Goal: Transaction & Acquisition: Purchase product/service

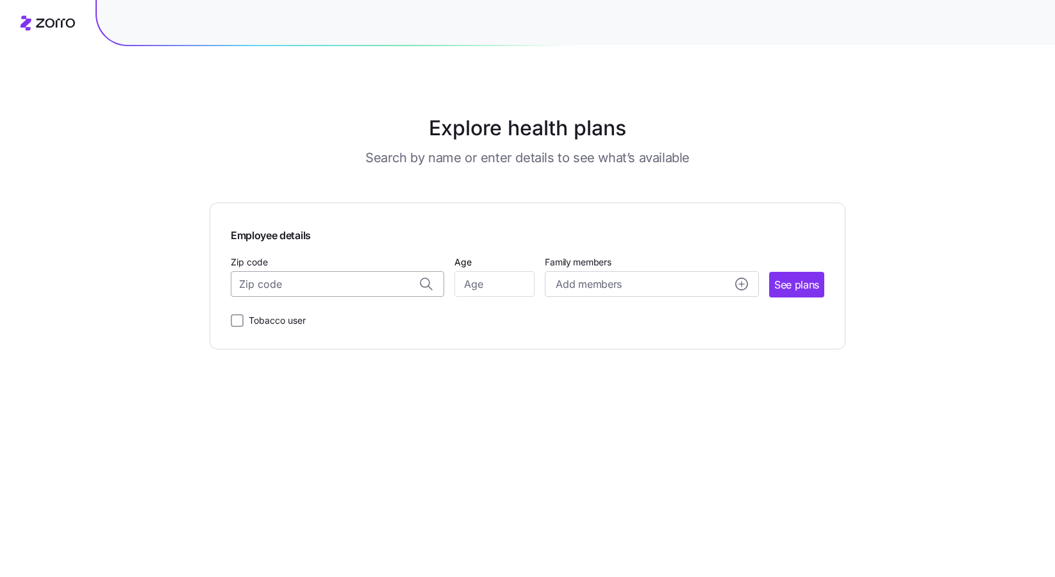
click at [358, 283] on input "Zip code" at bounding box center [337, 284] width 213 height 26
click at [385, 320] on span "07005, [GEOGRAPHIC_DATA], [GEOGRAPHIC_DATA]" at bounding box center [334, 318] width 179 height 16
type input "07005, [GEOGRAPHIC_DATA], [GEOGRAPHIC_DATA]"
click at [480, 284] on input "Age" at bounding box center [494, 284] width 80 height 26
type input "34"
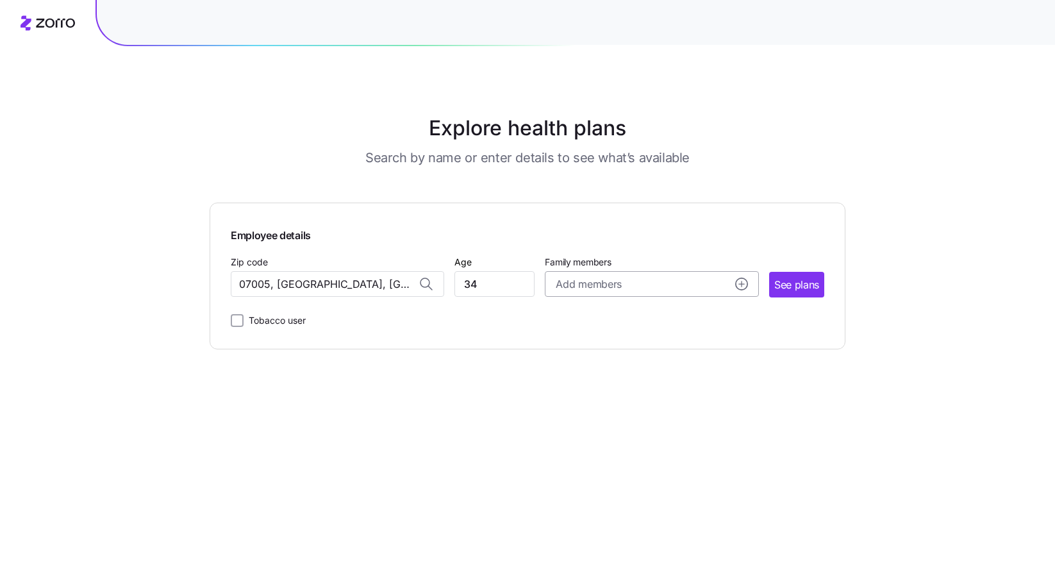
click at [578, 290] on span "Add members" at bounding box center [588, 284] width 65 height 16
click at [588, 365] on input "Age" at bounding box center [592, 366] width 64 height 26
type input "34"
click at [599, 448] on input "Age" at bounding box center [592, 447] width 64 height 26
type input "5"
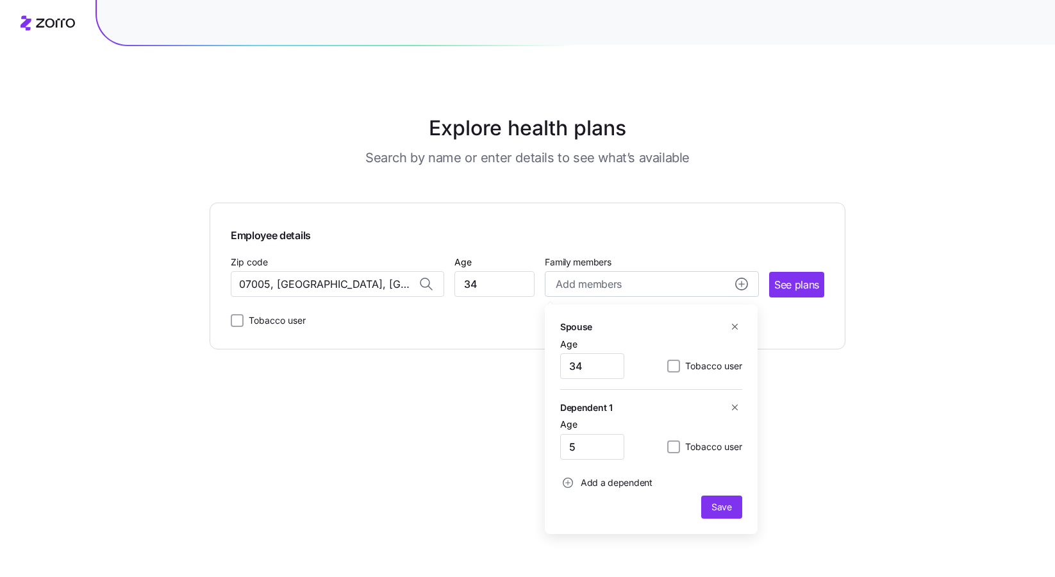
click at [597, 483] on span "Add a dependent" at bounding box center [617, 482] width 72 height 13
click at [586, 518] on input "Age" at bounding box center [592, 517] width 64 height 26
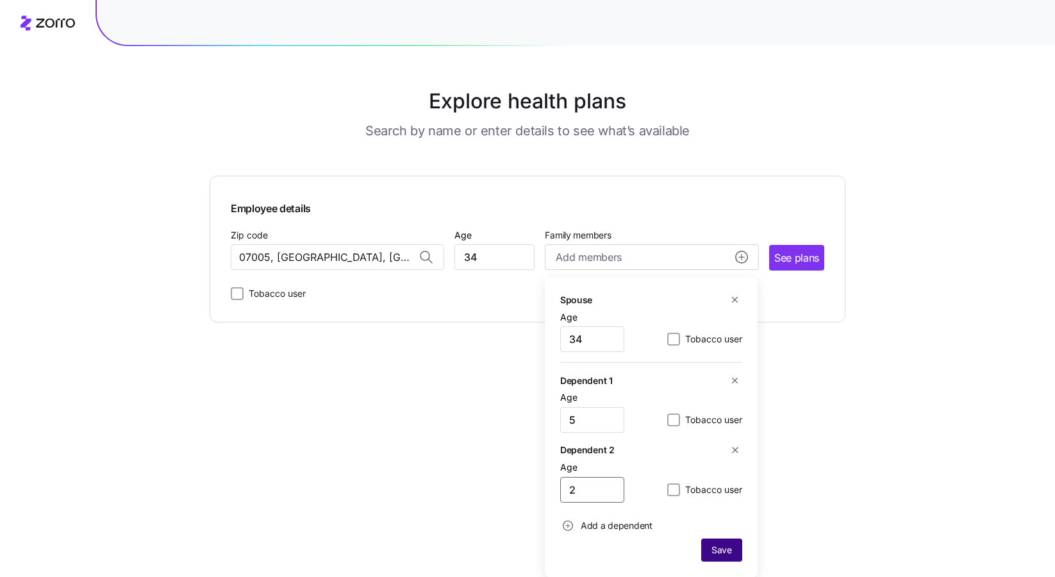
type input "2"
click at [720, 557] on button "Save" at bounding box center [721, 549] width 41 height 23
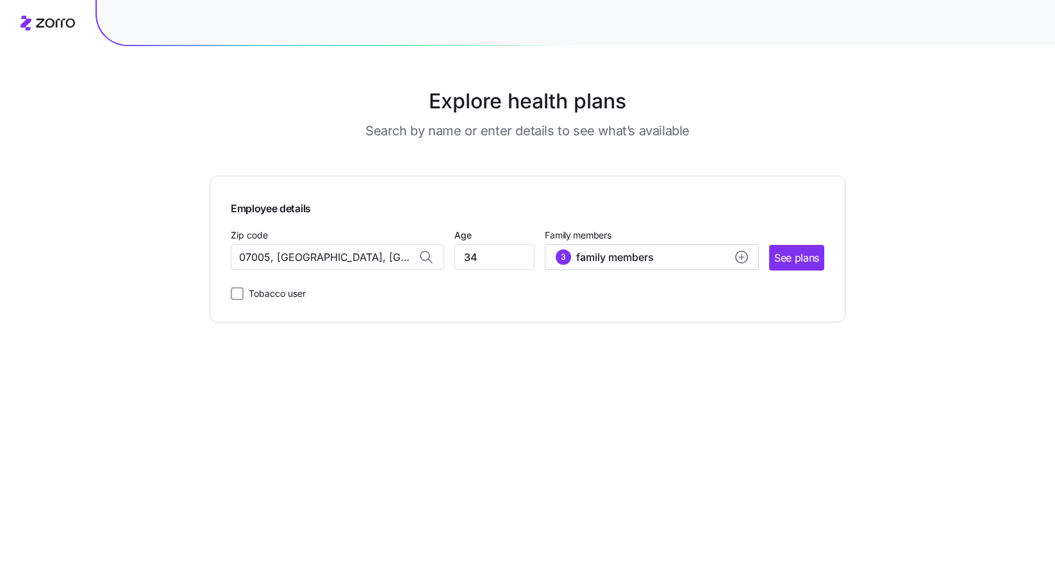
scroll to position [0, 0]
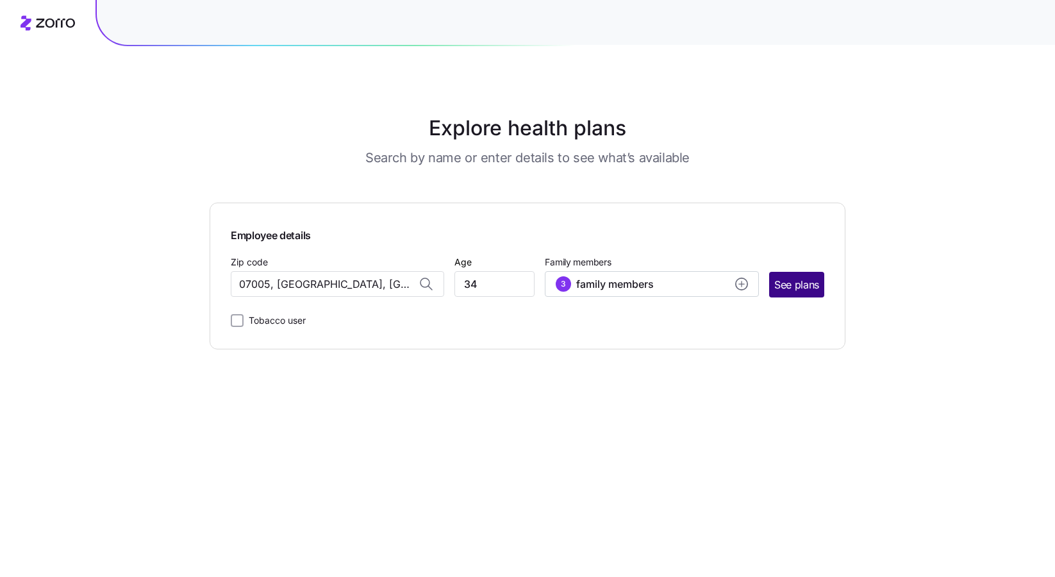
click at [812, 288] on span "See plans" at bounding box center [796, 285] width 45 height 16
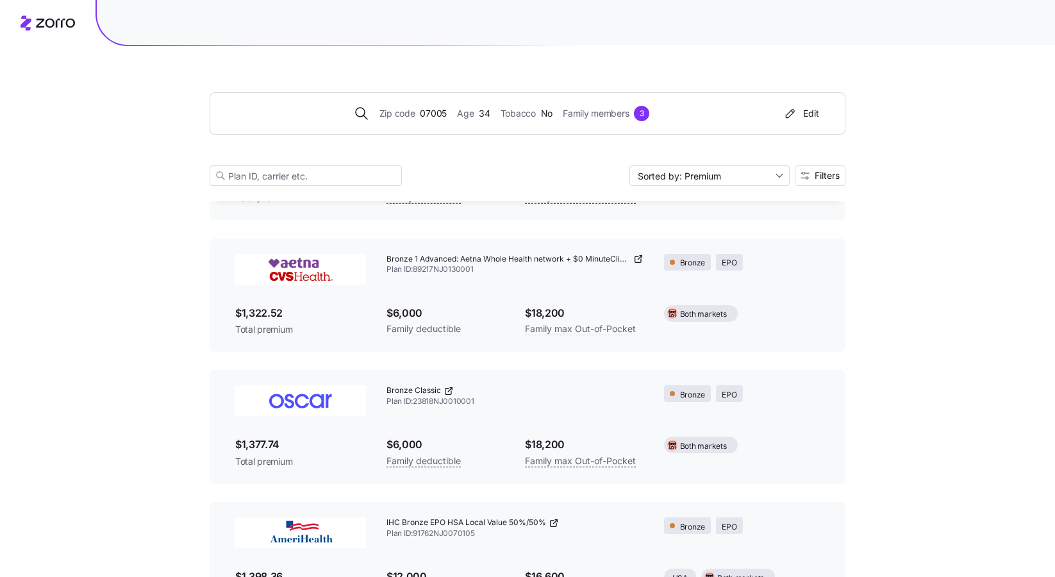
scroll to position [303, 0]
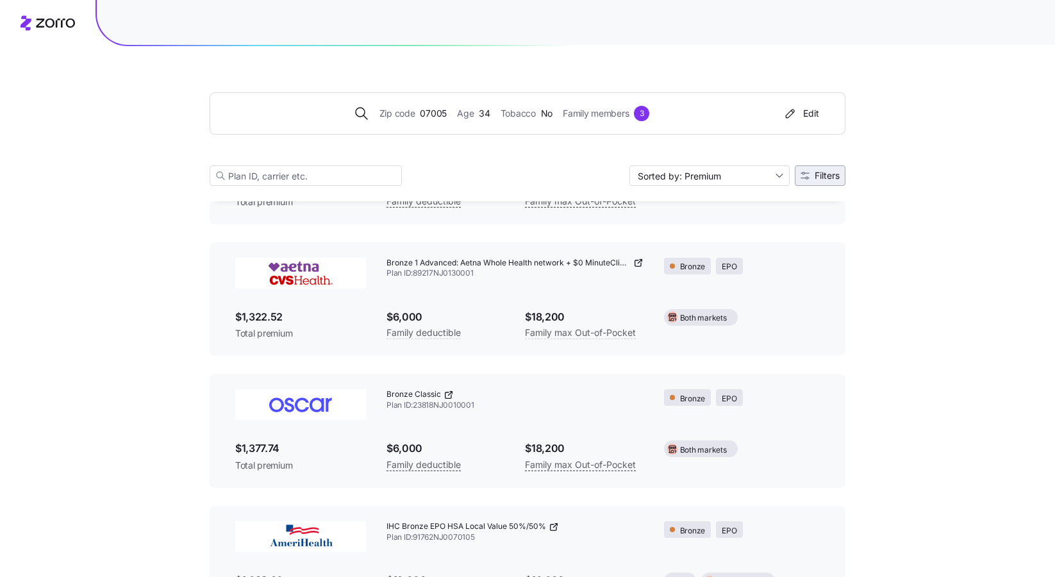
click at [828, 169] on button "Filters" at bounding box center [820, 175] width 51 height 21
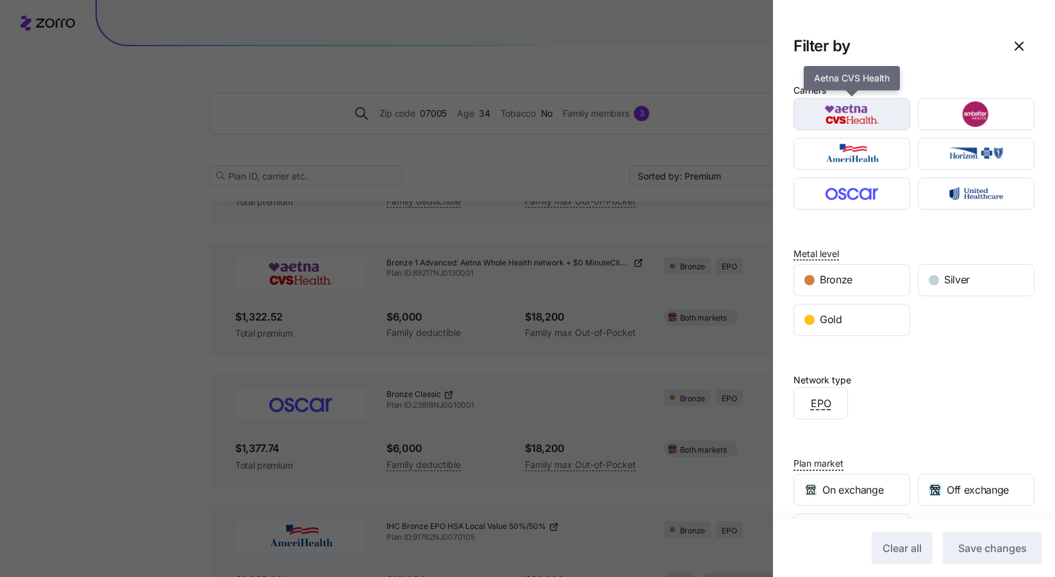
click at [836, 114] on img "button" at bounding box center [852, 114] width 94 height 26
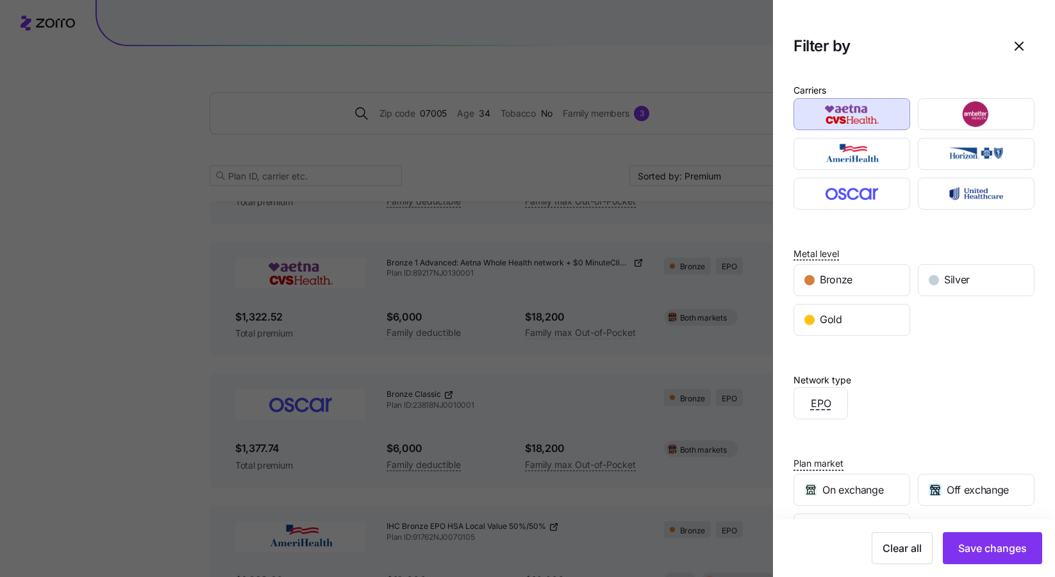
click at [836, 114] on img "button" at bounding box center [852, 114] width 94 height 26
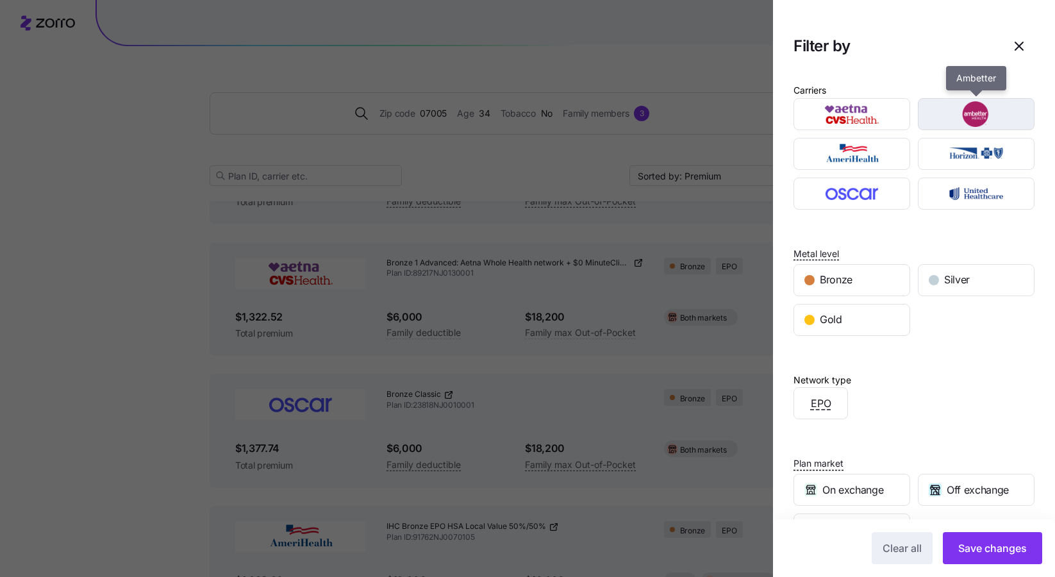
click at [962, 122] on img "button" at bounding box center [976, 114] width 94 height 26
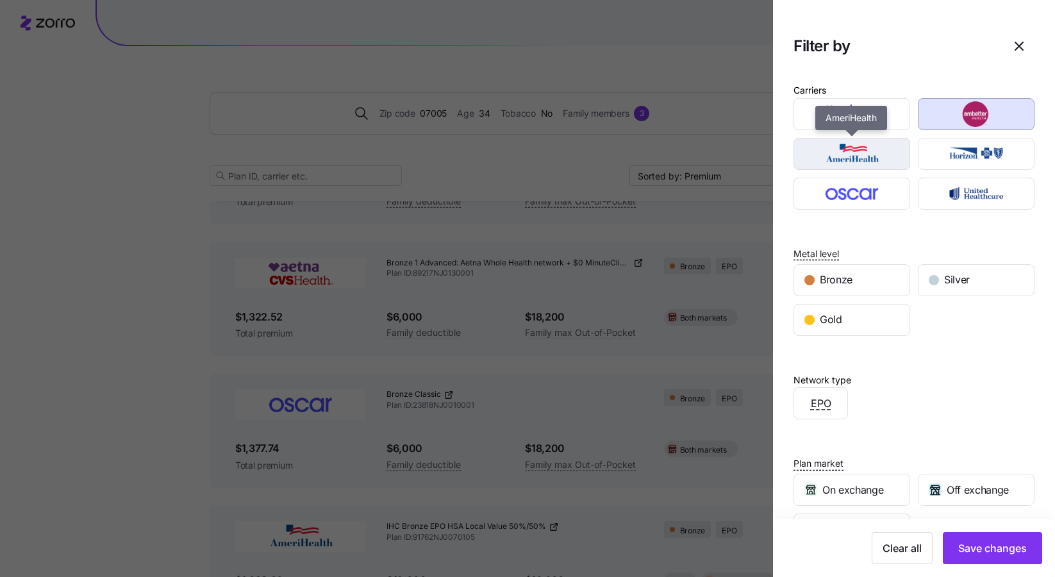
click at [893, 160] on img "button" at bounding box center [852, 154] width 94 height 26
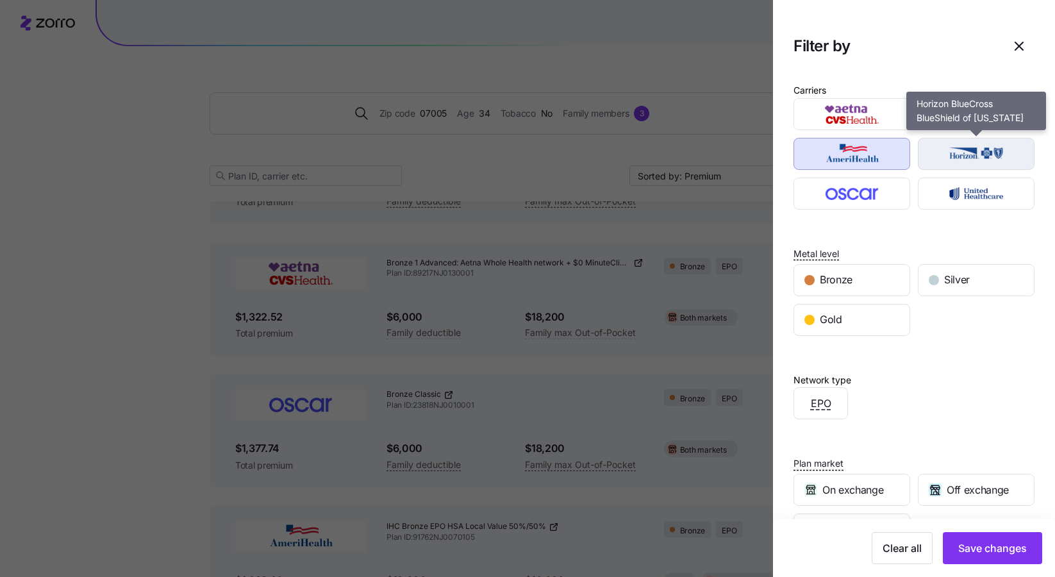
click at [947, 160] on img "button" at bounding box center [976, 154] width 94 height 26
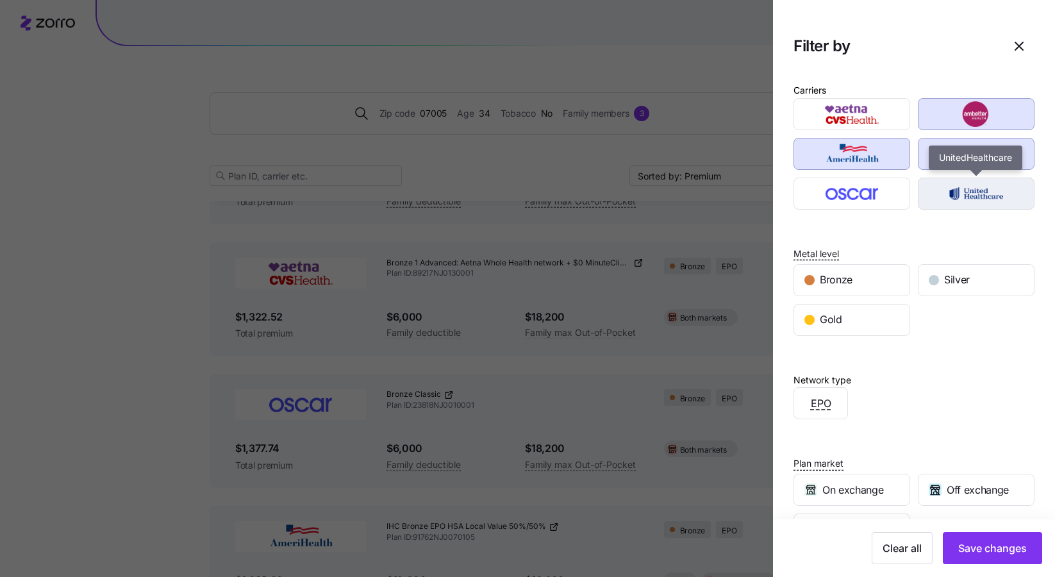
click at [950, 190] on img "button" at bounding box center [976, 194] width 94 height 26
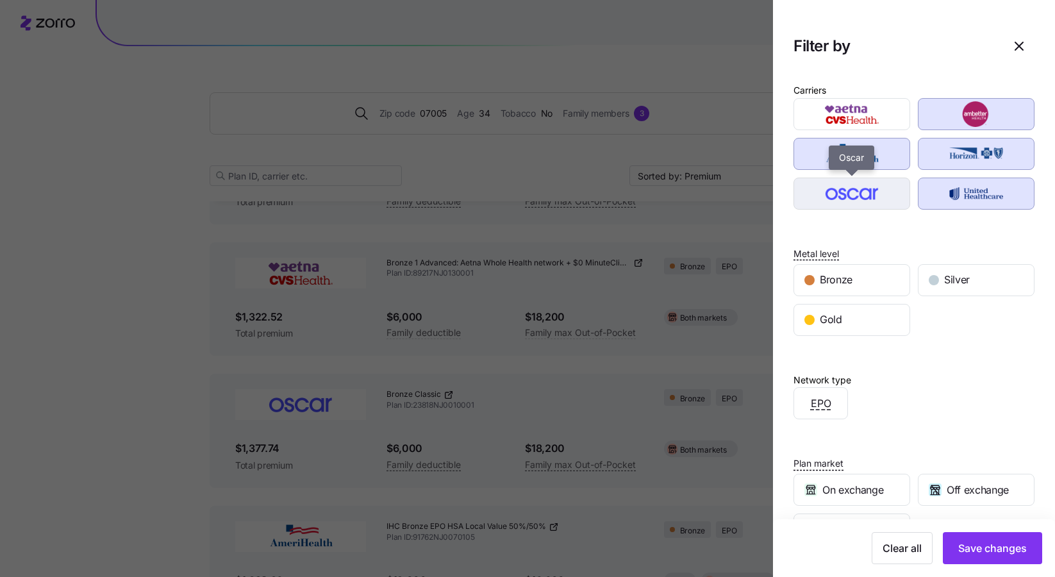
click at [881, 203] on img "button" at bounding box center [852, 194] width 94 height 26
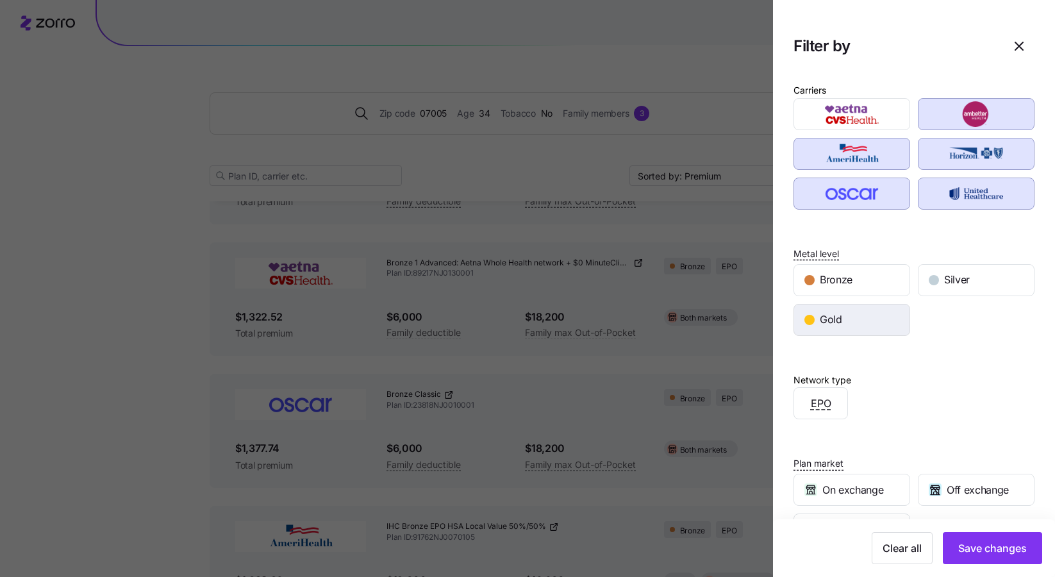
click at [860, 332] on div "Gold" at bounding box center [851, 319] width 115 height 31
click at [988, 545] on span "Save changes" at bounding box center [992, 547] width 69 height 15
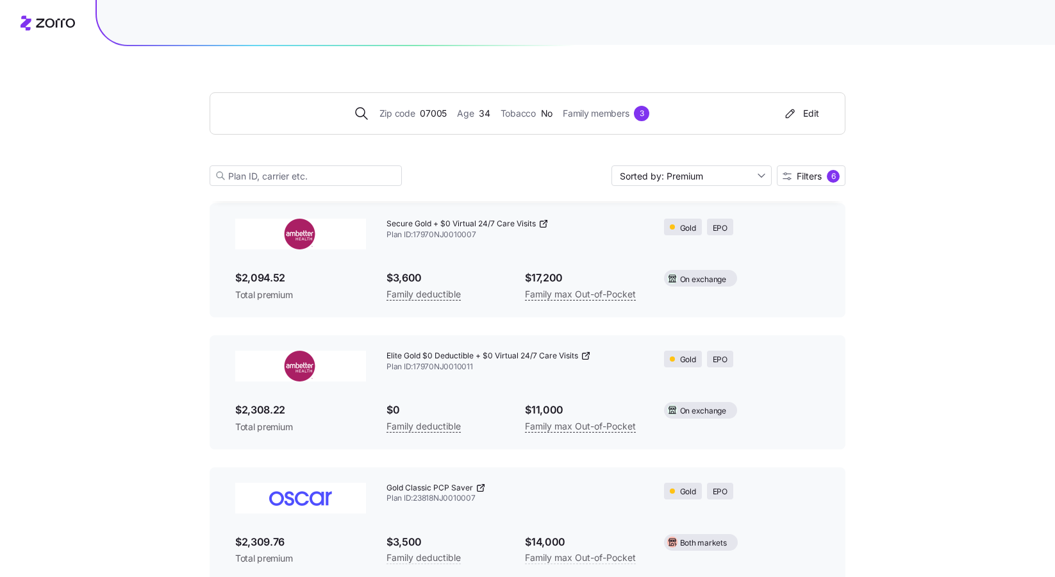
scroll to position [0, 0]
